Goal: Entertainment & Leisure: Consume media (video, audio)

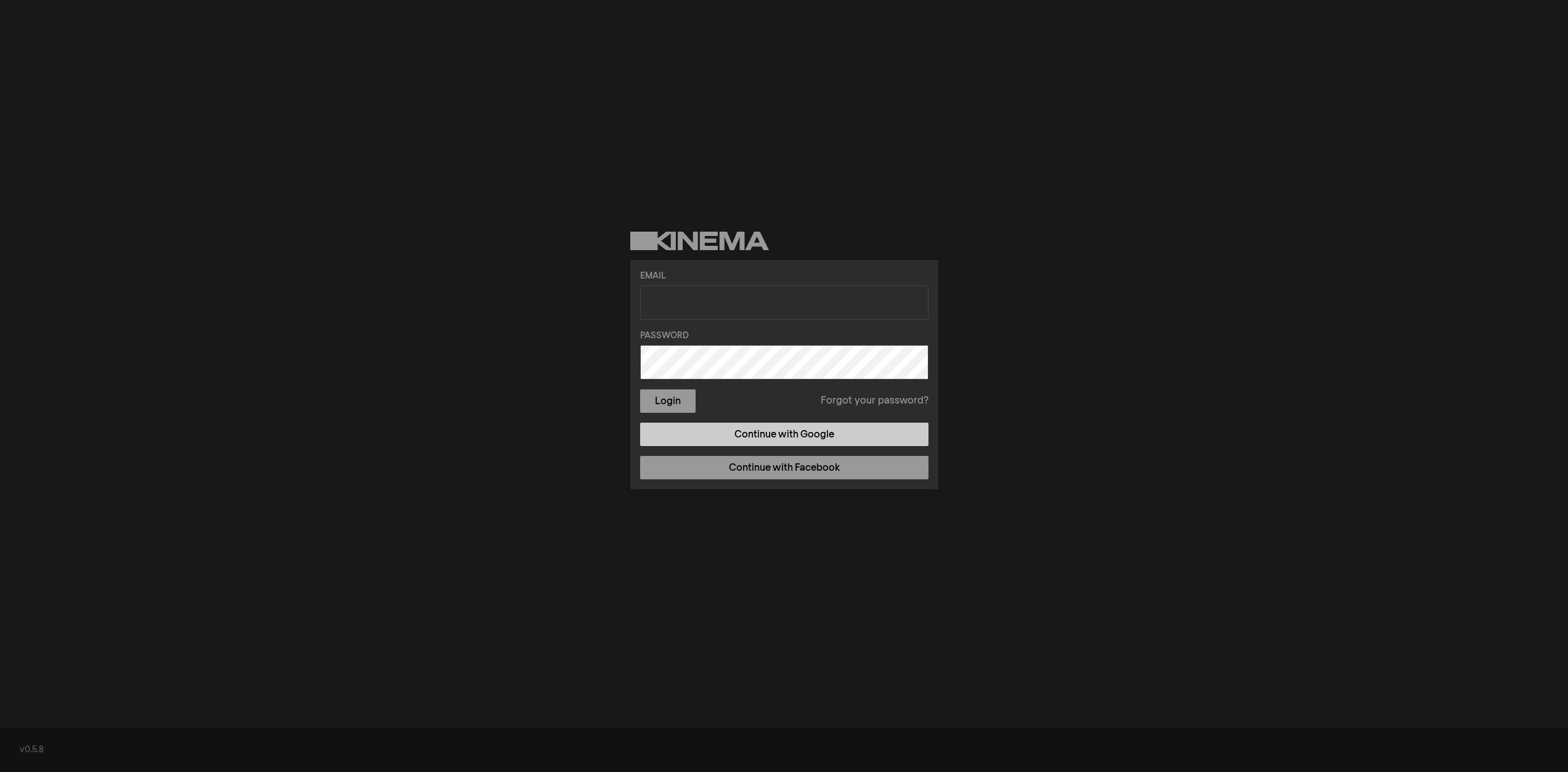
click at [814, 430] on link "Continue with Google" at bounding box center [784, 434] width 288 height 23
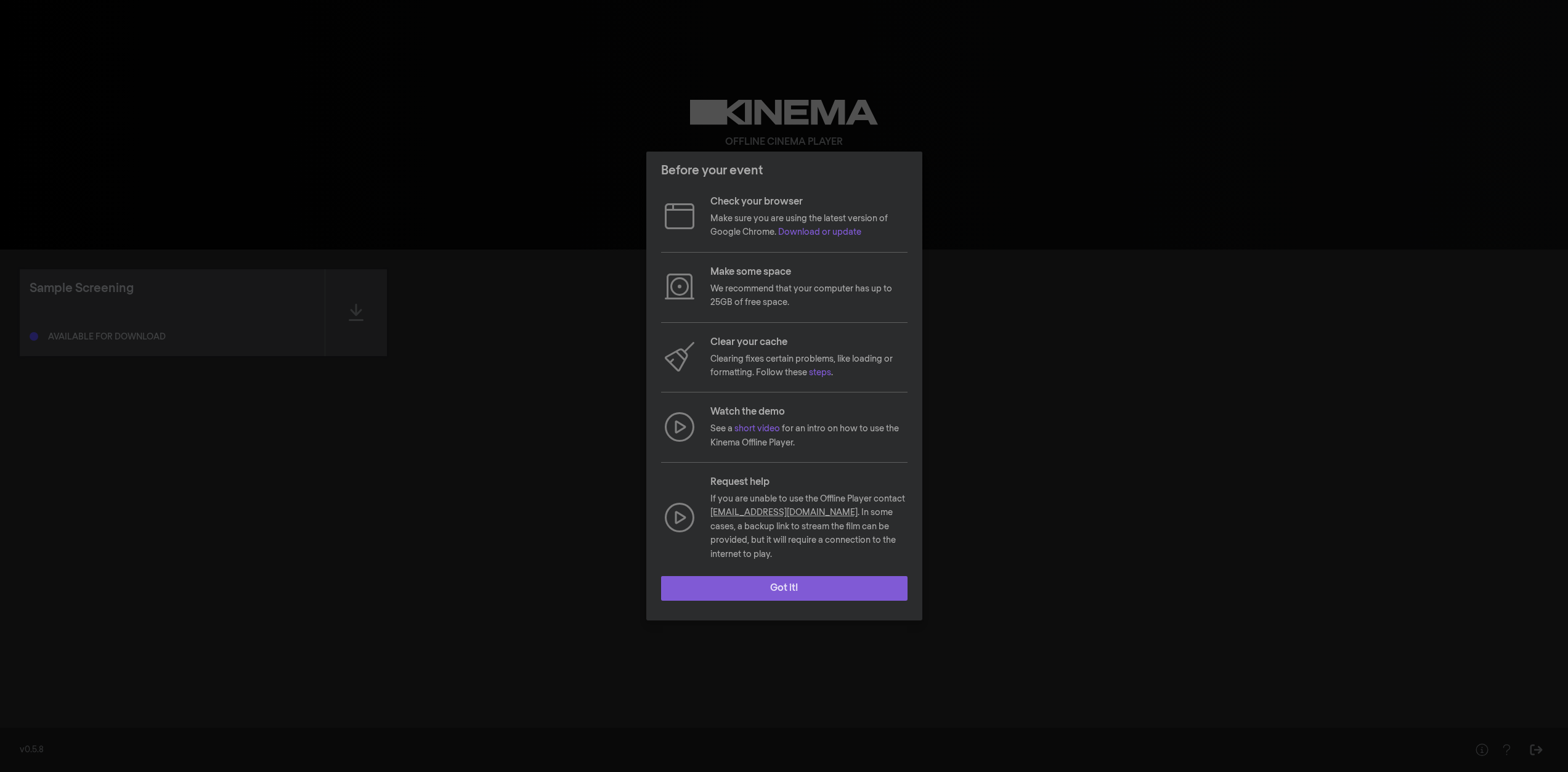
click at [797, 578] on button "Got it!" at bounding box center [784, 588] width 246 height 25
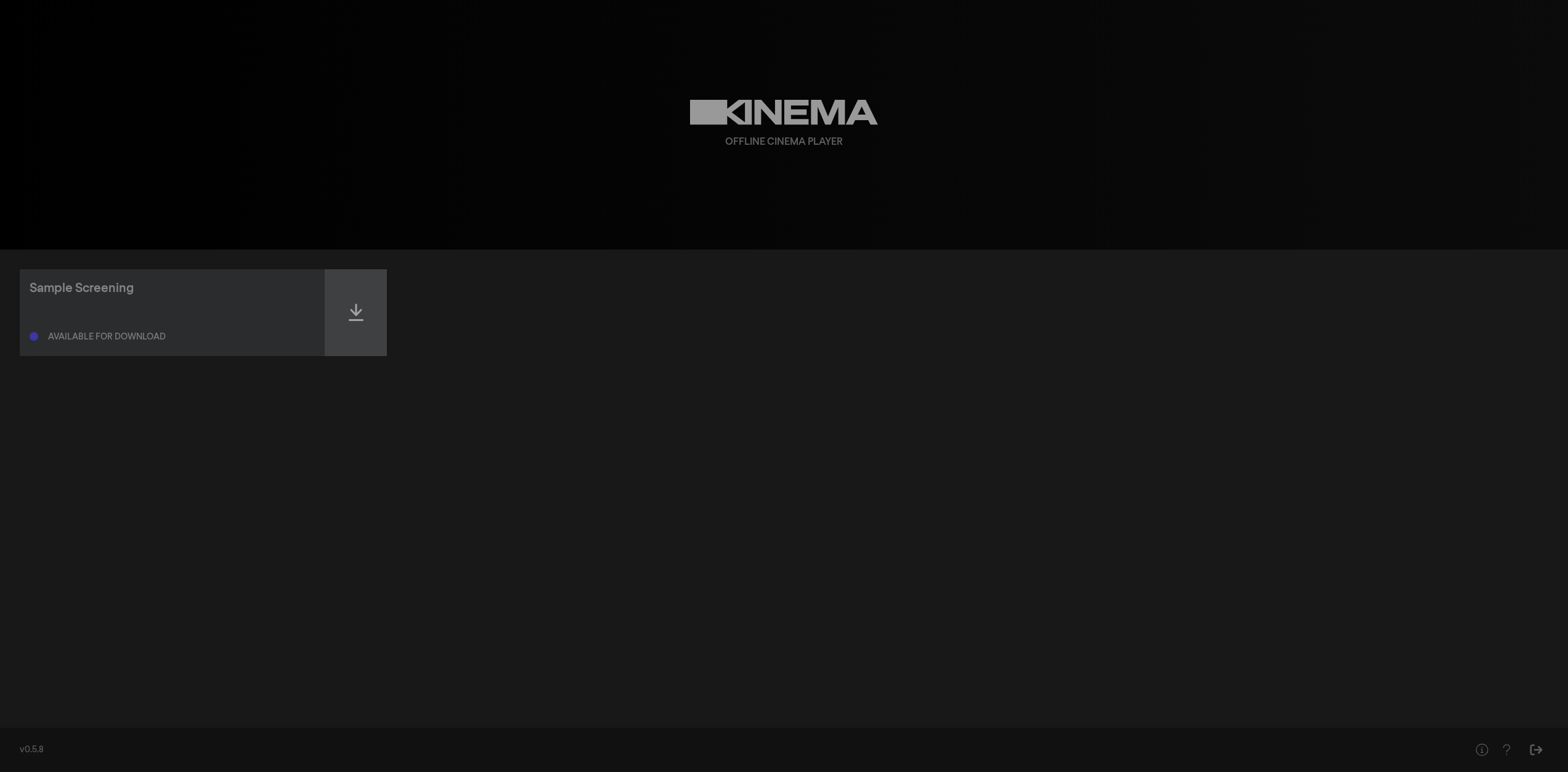
click at [354, 315] on icon at bounding box center [356, 312] width 15 height 20
click at [364, 314] on div at bounding box center [356, 312] width 61 height 86
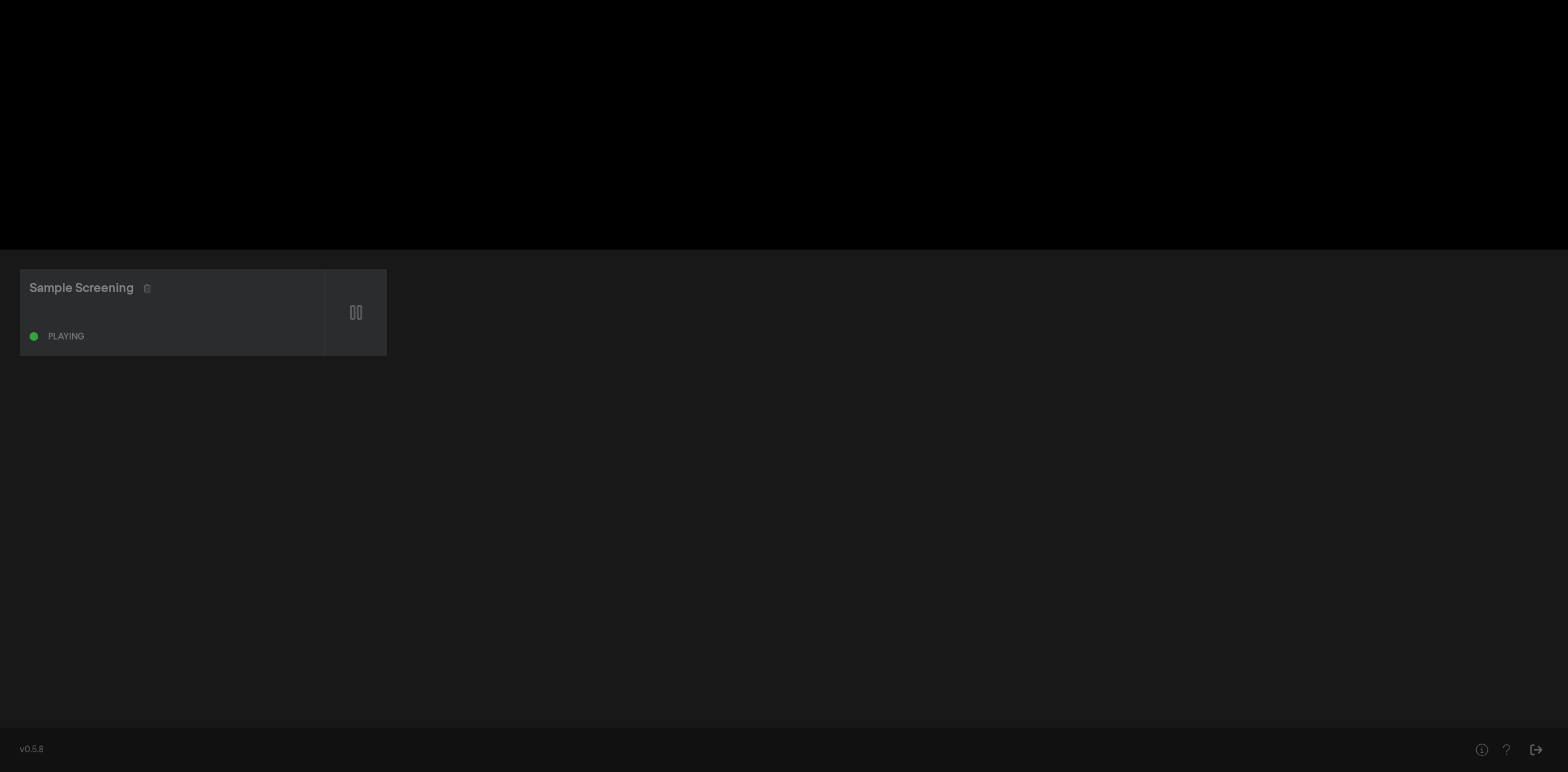
drag, startPoint x: 778, startPoint y: 38, endPoint x: 723, endPoint y: 46, distance: 55.6
click at [723, 46] on div at bounding box center [784, 124] width 443 height 250
click at [581, 233] on button "play_arrow" at bounding box center [586, 231] width 34 height 37
drag, startPoint x: 810, startPoint y: 94, endPoint x: 670, endPoint y: 322, distance: 267.6
click at [555, 345] on div "Sample Screening Playing" at bounding box center [784, 312] width 1529 height 86
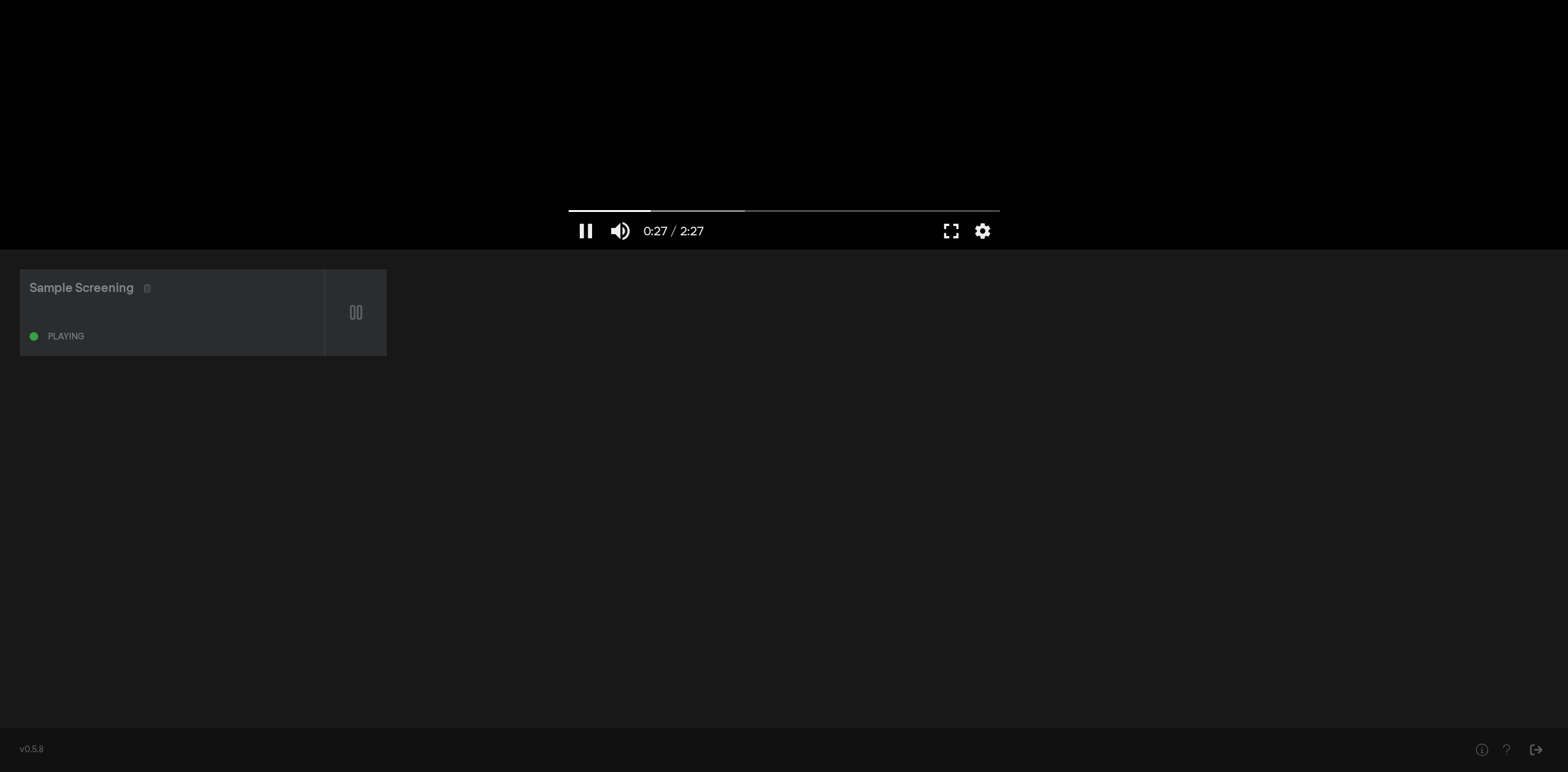
click at [943, 232] on button "fullscreen" at bounding box center [951, 231] width 34 height 37
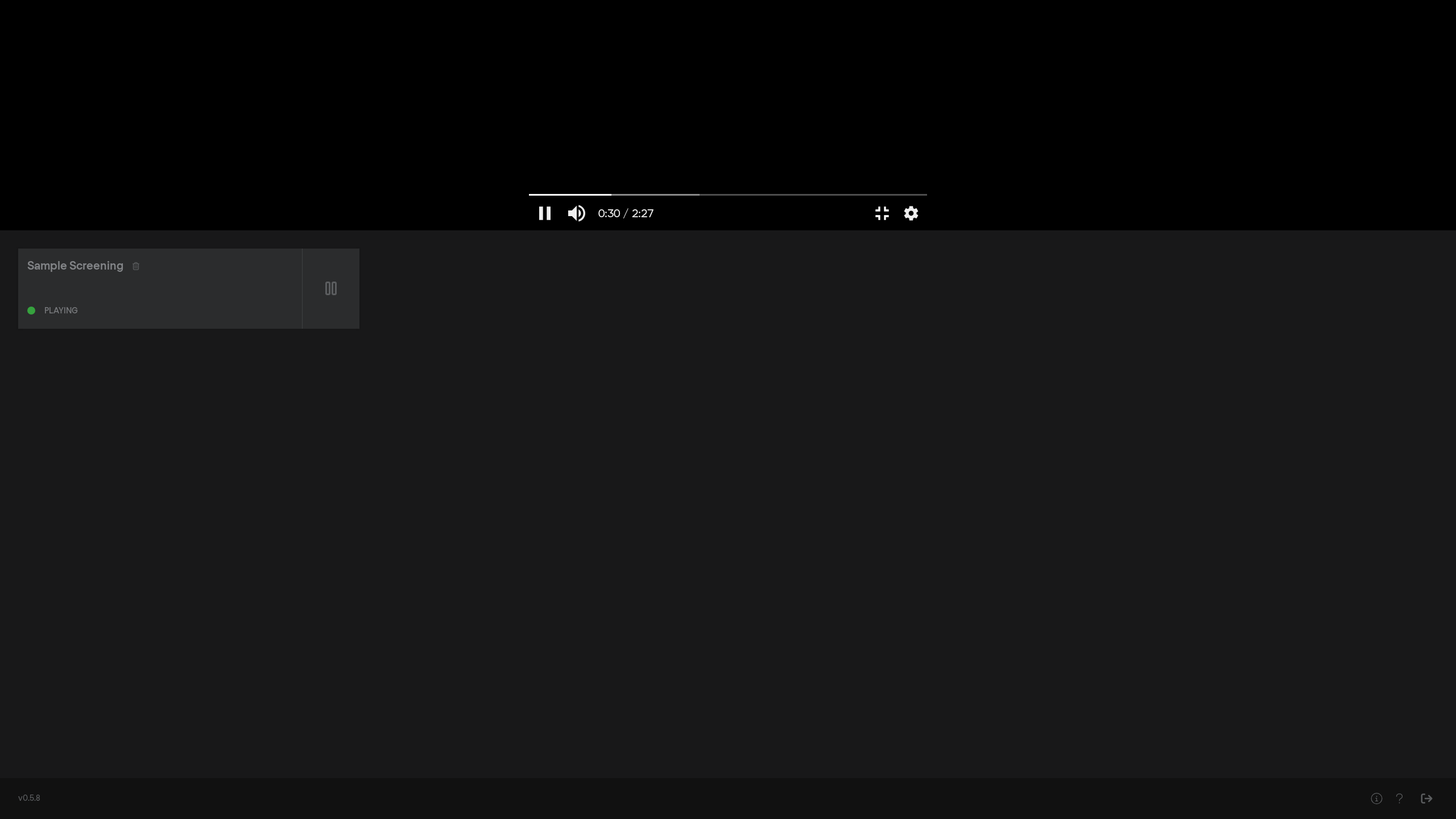
type input "30.453564"
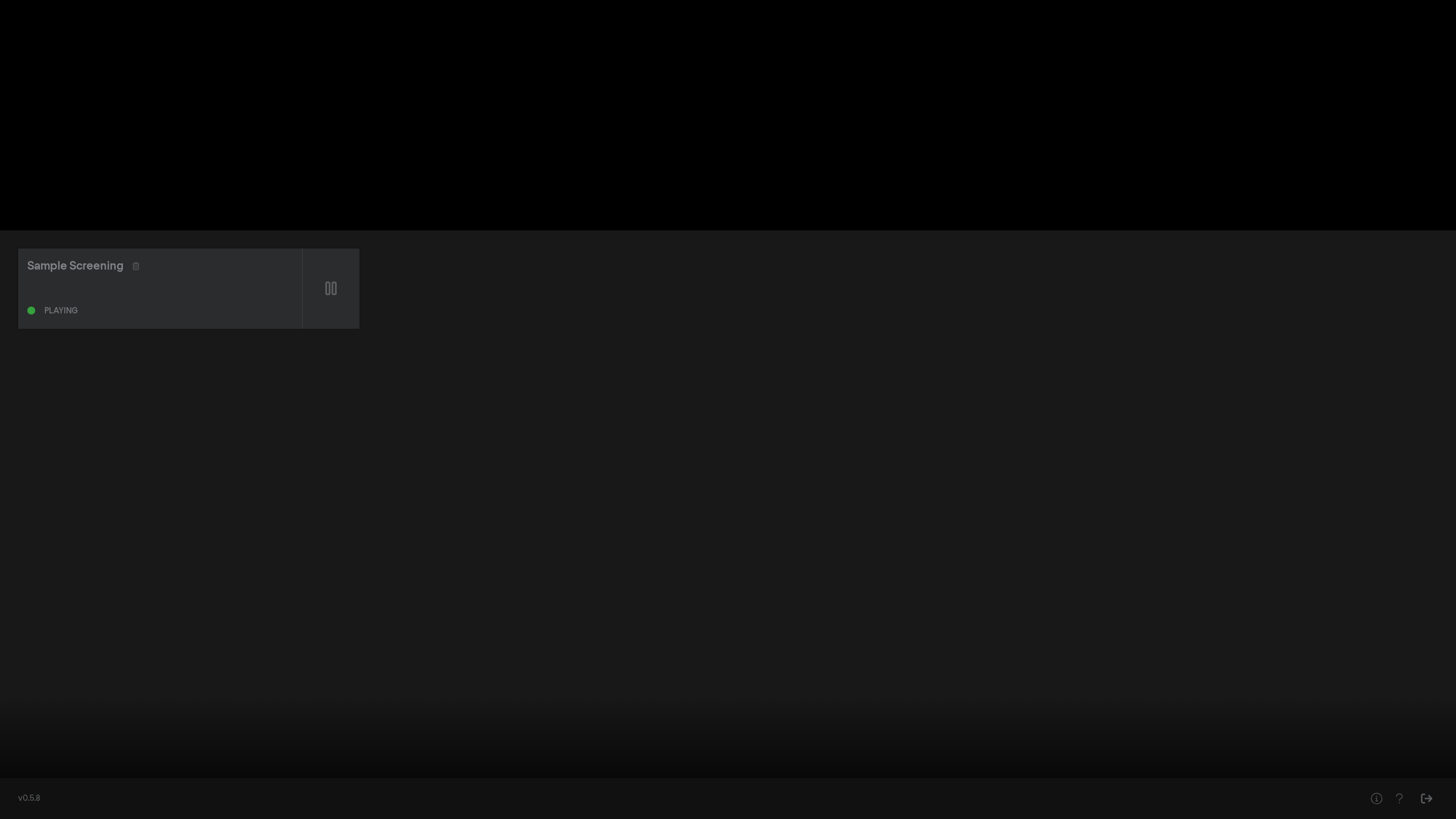
click at [8, 712] on input "Zoeken" at bounding box center [728, 783] width 1445 height 7
drag, startPoint x: 8, startPoint y: 784, endPoint x: -14, endPoint y: 783, distance: 22.0
click at [6, 712] on input "Zoeken" at bounding box center [728, 783] width 1445 height 7
click at [17, 712] on button "pause" at bounding box center [21, 802] width 32 height 34
type input "82.29142"
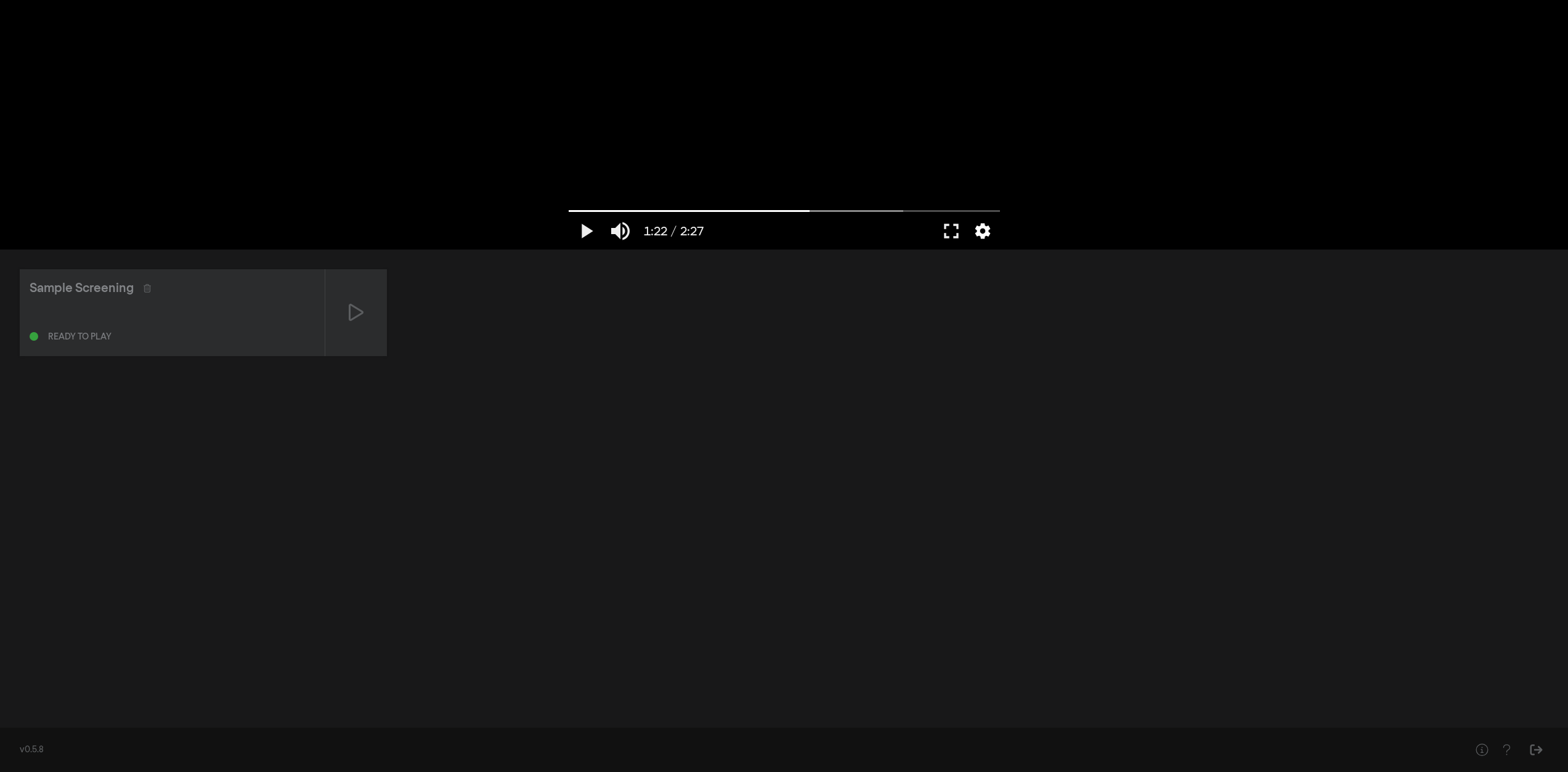
click at [982, 231] on button "settings" at bounding box center [982, 231] width 29 height 37
